Goal: Task Accomplishment & Management: Use online tool/utility

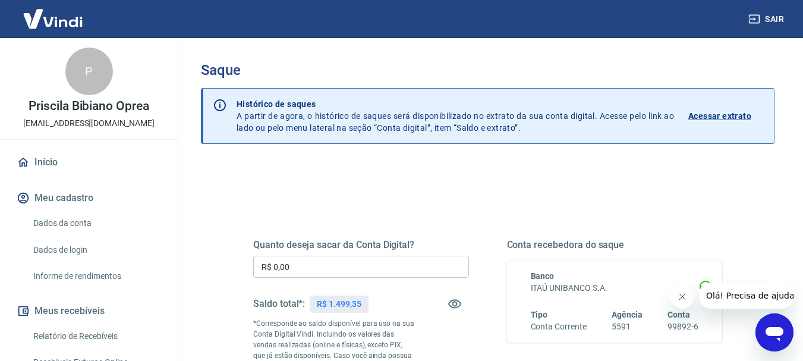
click at [301, 268] on input "R$ 0,00" at bounding box center [361, 267] width 216 height 22
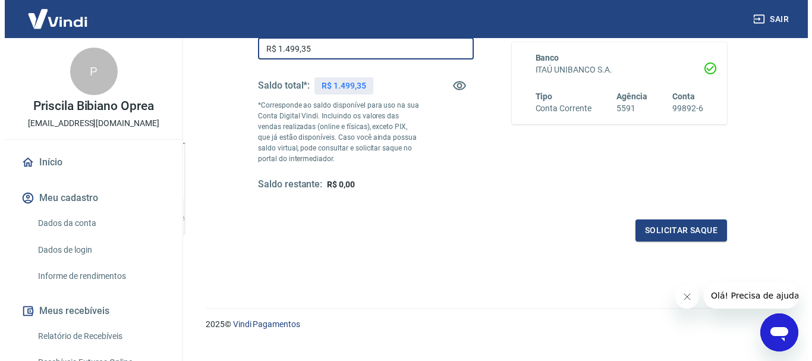
scroll to position [238, 0]
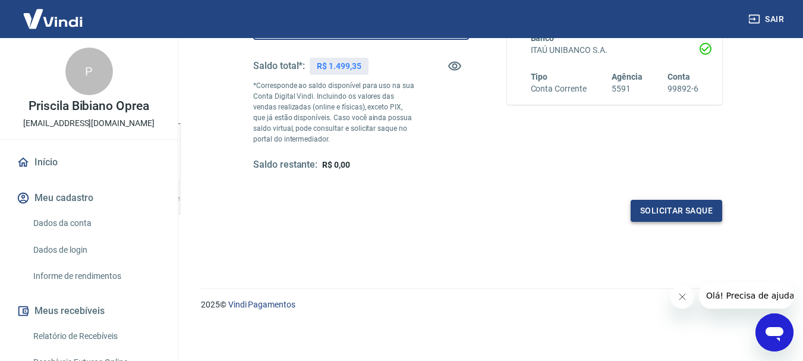
type input "R$ 1.499,35"
click at [673, 216] on button "Solicitar saque" at bounding box center [677, 211] width 92 height 22
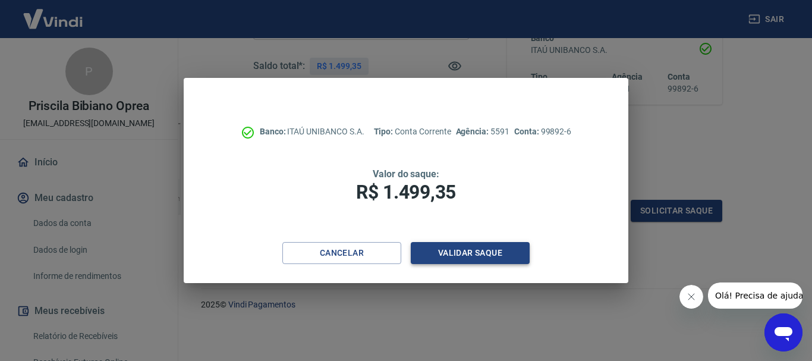
click at [474, 250] on button "Validar saque" at bounding box center [470, 253] width 119 height 22
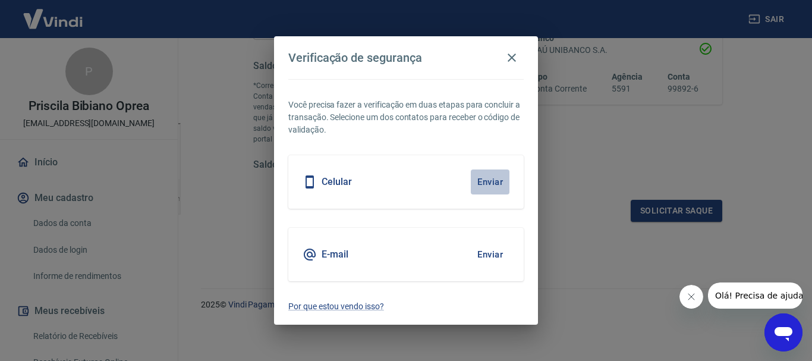
click at [491, 182] on button "Enviar" at bounding box center [490, 181] width 39 height 25
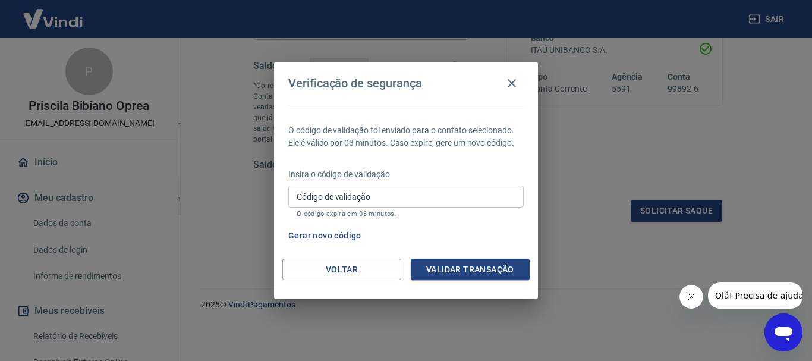
click at [297, 197] on input "Código de validação" at bounding box center [405, 196] width 235 height 22
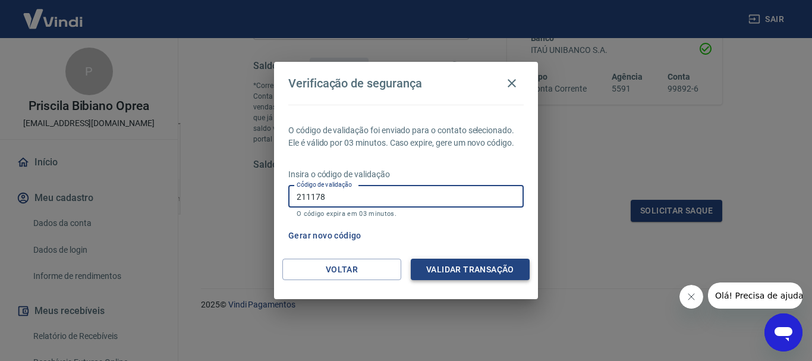
type input "211178"
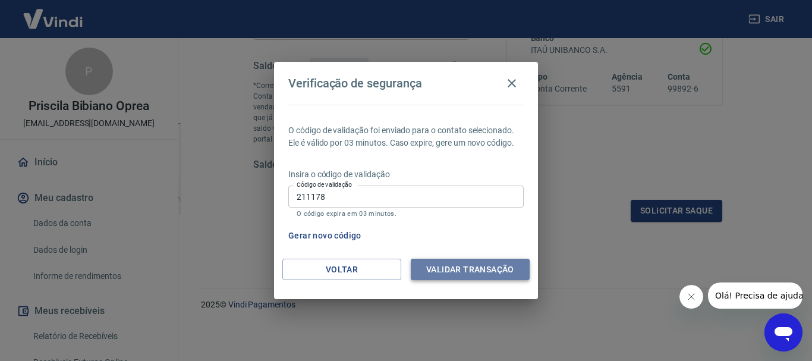
click at [453, 273] on button "Validar transação" at bounding box center [470, 270] width 119 height 22
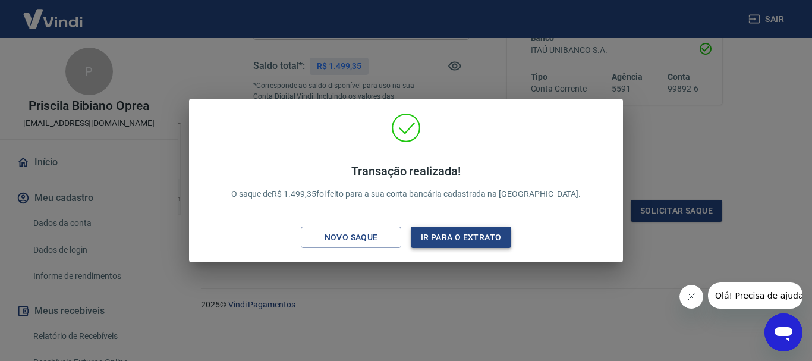
click at [465, 240] on button "Ir para o extrato" at bounding box center [461, 237] width 100 height 22
